Goal: Information Seeking & Learning: Get advice/opinions

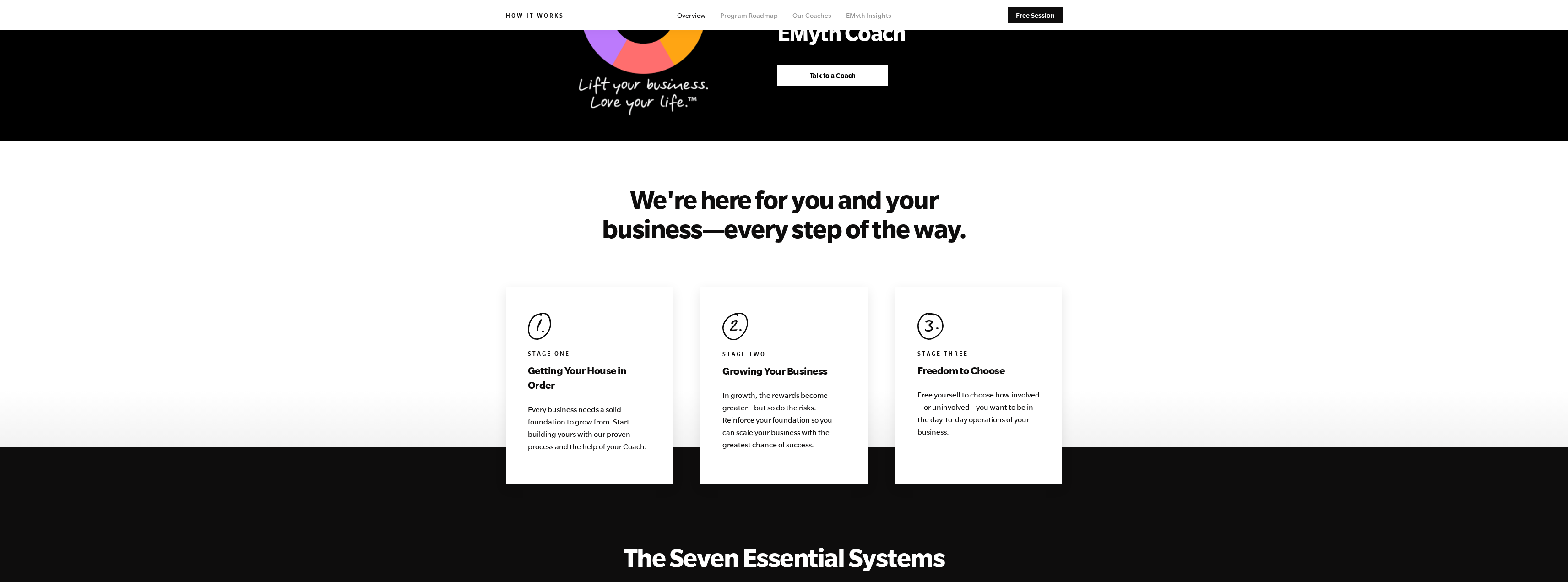
scroll to position [641, 0]
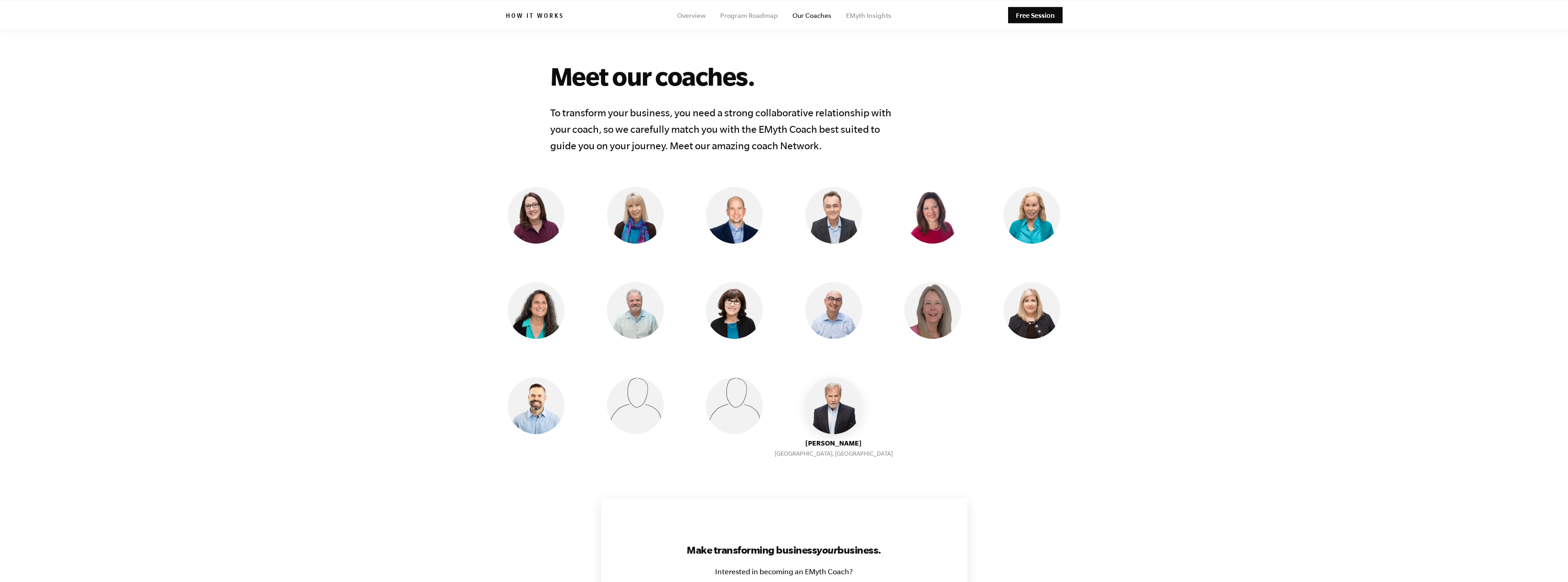
scroll to position [641, 0]
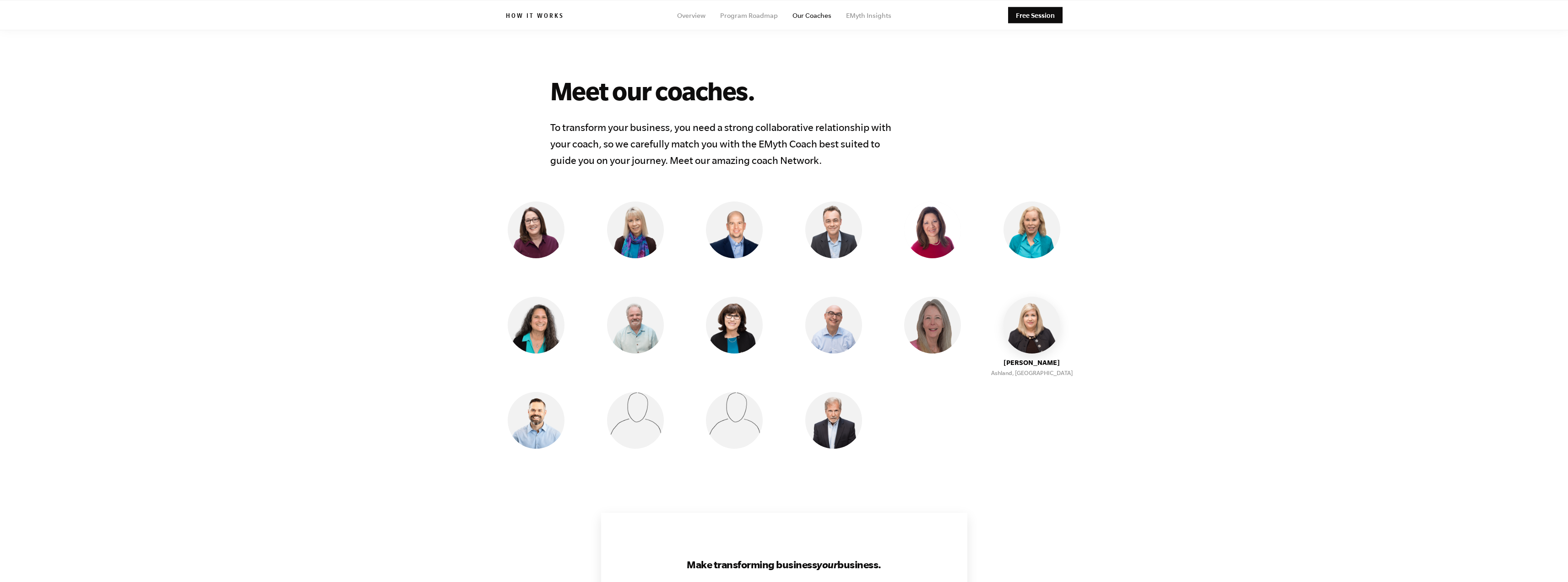
click at [1034, 327] on img at bounding box center [1032, 325] width 57 height 57
click at [1030, 345] on img at bounding box center [1032, 325] width 57 height 57
click at [1028, 318] on img at bounding box center [1032, 325] width 57 height 57
click at [633, 270] on ul "[PERSON_NAME] [GEOGRAPHIC_DATA], [GEOGRAPHIC_DATA] [PERSON_NAME], [GEOGRAPHIC_D…" at bounding box center [784, 344] width 590 height 285
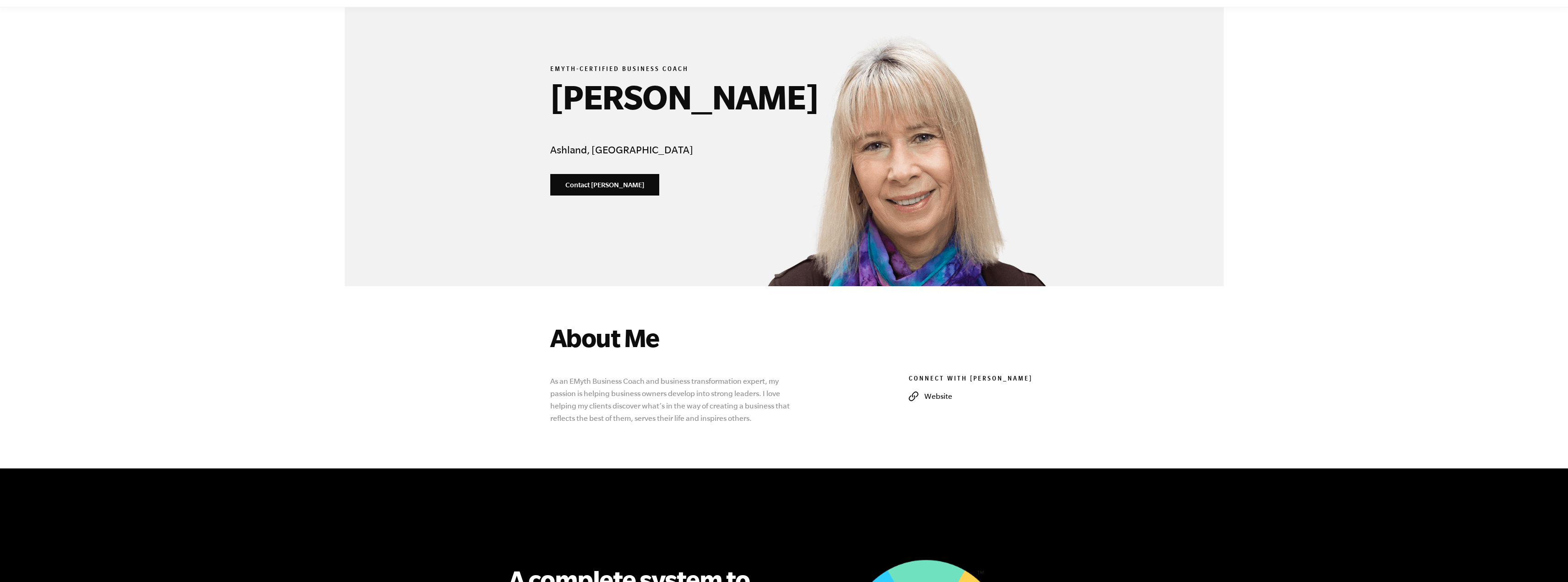
scroll to position [137, 0]
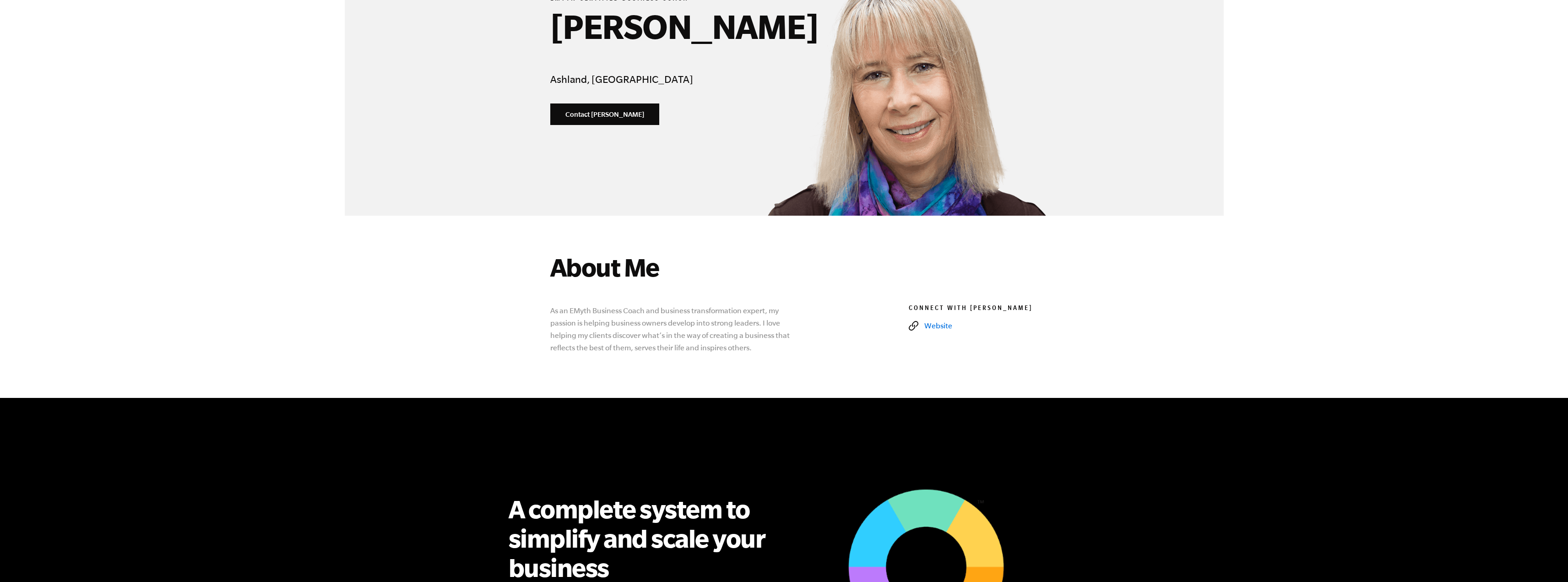
click at [942, 325] on link "Website" at bounding box center [986, 325] width 154 height 9
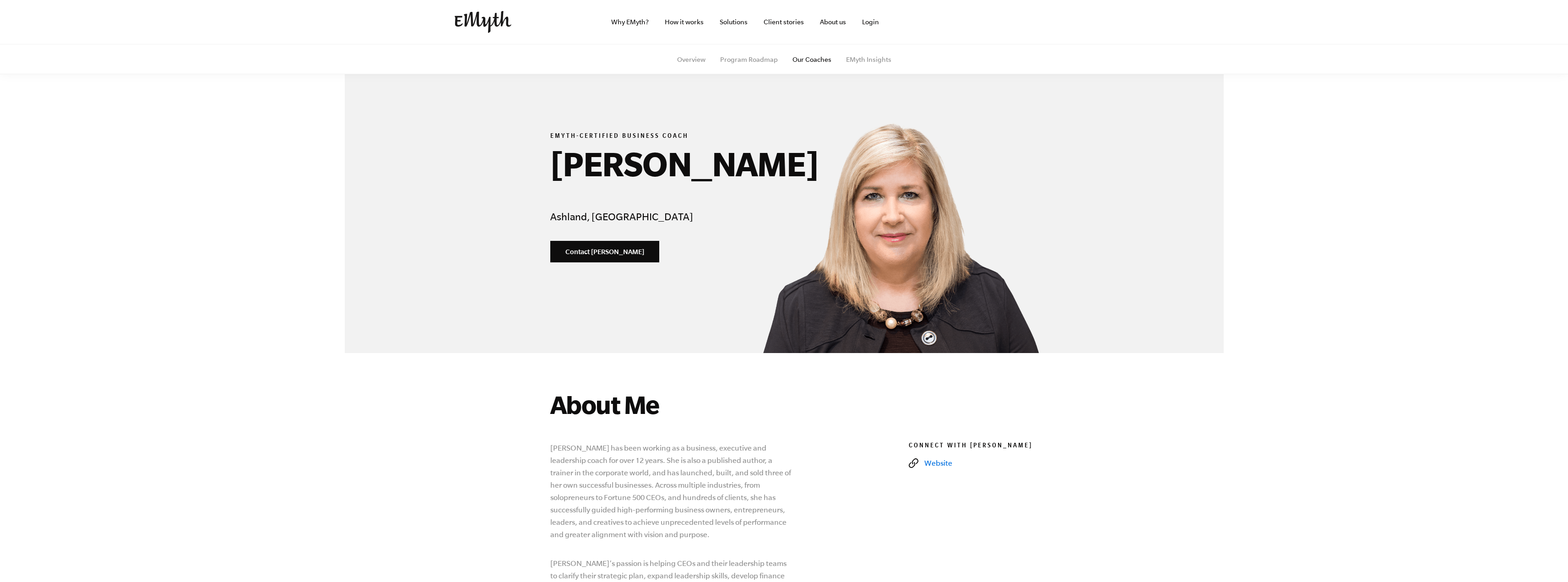
click at [945, 463] on link "Website" at bounding box center [986, 462] width 154 height 9
